Goal: Check status: Check status

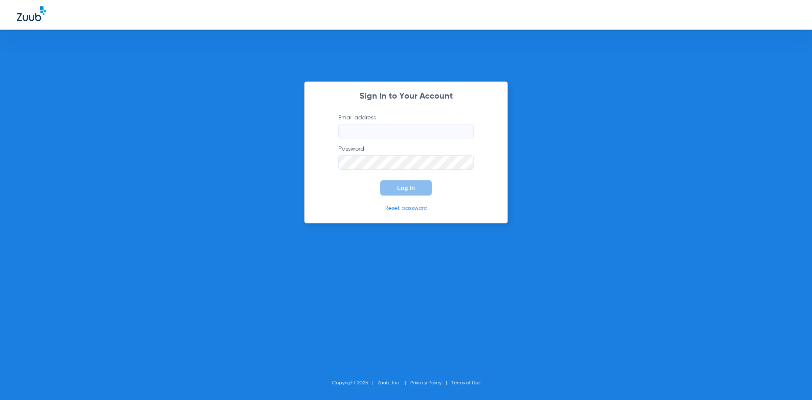
click at [368, 131] on input "Email address" at bounding box center [405, 131] width 135 height 14
click at [394, 132] on input "Email address Required" at bounding box center [405, 131] width 135 height 14
paste input "[EMAIL_ADDRESS][DOMAIN_NAME]"
type input "[EMAIL_ADDRESS][DOMAIN_NAME]"
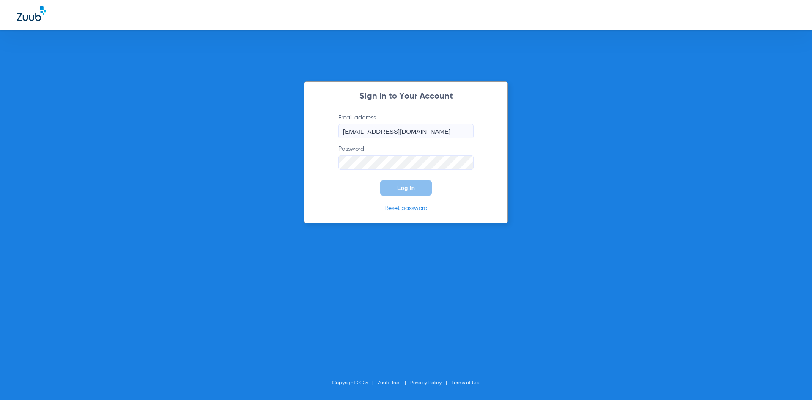
scroll to position [0, 0]
click at [403, 186] on span "Log In" at bounding box center [406, 187] width 18 height 7
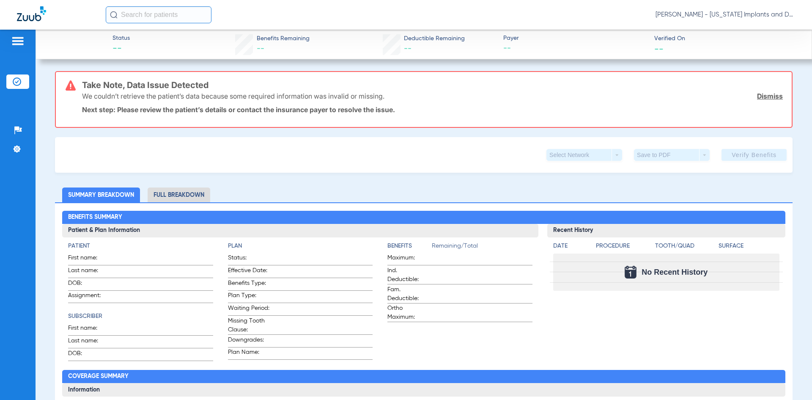
click at [20, 78] on img at bounding box center [17, 81] width 8 height 8
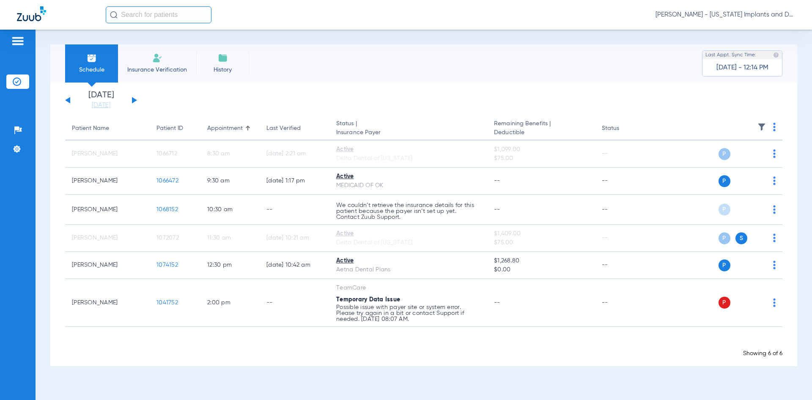
click at [134, 98] on div "[DATE] [DATE] [DATE] [DATE] [DATE] [DATE] [DATE] [DATE] [DATE] [DATE] [DATE] [D…" at bounding box center [101, 100] width 72 height 19
click at [132, 99] on div "[DATE] [DATE] [DATE] [DATE] [DATE] [DATE] [DATE] [DATE] [DATE] [DATE] [DATE] [D…" at bounding box center [101, 100] width 72 height 19
click at [135, 100] on button at bounding box center [134, 100] width 5 height 6
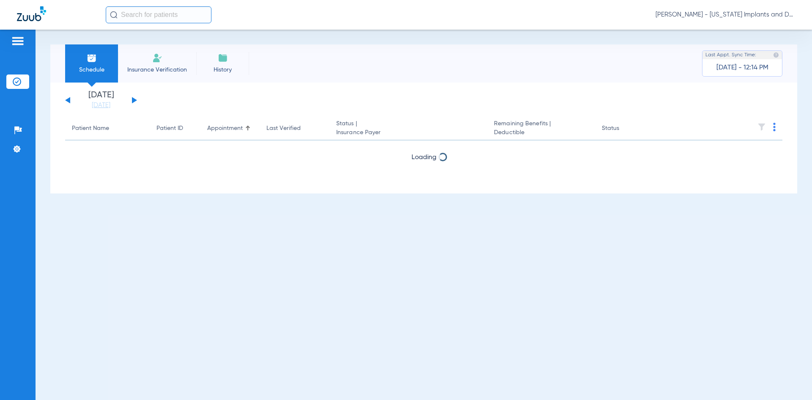
click at [136, 100] on button at bounding box center [134, 100] width 5 height 6
click at [135, 100] on button at bounding box center [134, 100] width 5 height 6
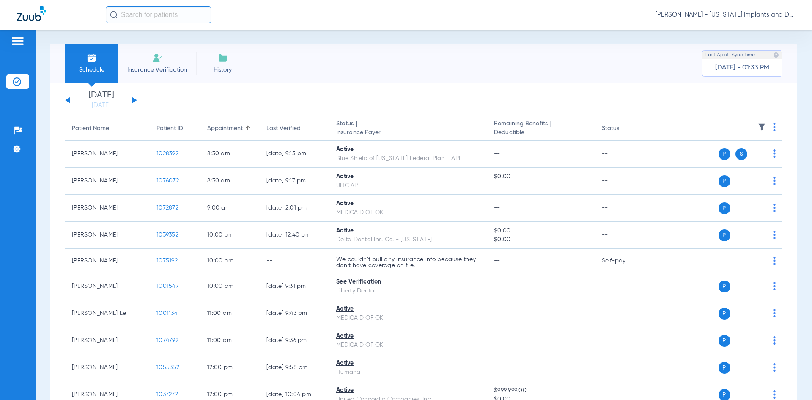
click at [69, 98] on button at bounding box center [67, 100] width 5 height 6
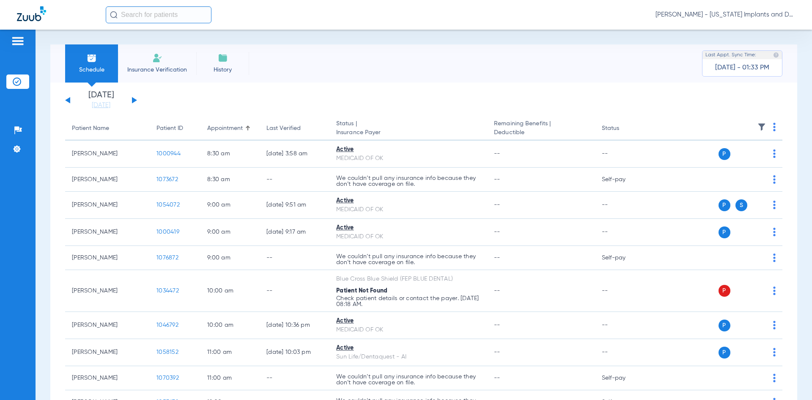
click at [66, 100] on button at bounding box center [67, 100] width 5 height 6
